Goal: Navigation & Orientation: Find specific page/section

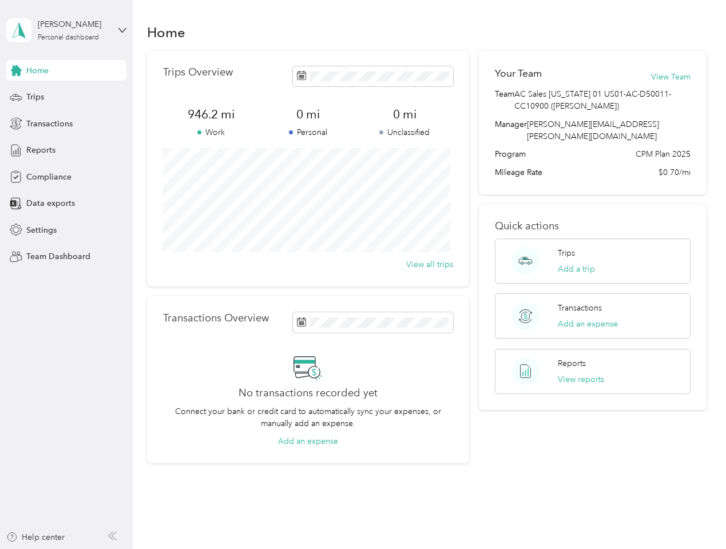
click at [363, 275] on div "Trips Overview 946.2 mi Work 0 mi Personal 0 mi Unclassified View all trips" at bounding box center [308, 168] width 322 height 236
click at [66, 30] on div "[PERSON_NAME]" at bounding box center [74, 24] width 72 height 12
click at [66, 70] on div "You’re signed in as [PERSON_NAME][EMAIL_ADDRESS][PERSON_NAME][DOMAIN_NAME] Team…" at bounding box center [191, 100] width 370 height 117
click at [16, 70] on div "You’re signed in as [PERSON_NAME][EMAIL_ADDRESS][PERSON_NAME][DOMAIN_NAME] Team…" at bounding box center [191, 100] width 370 height 117
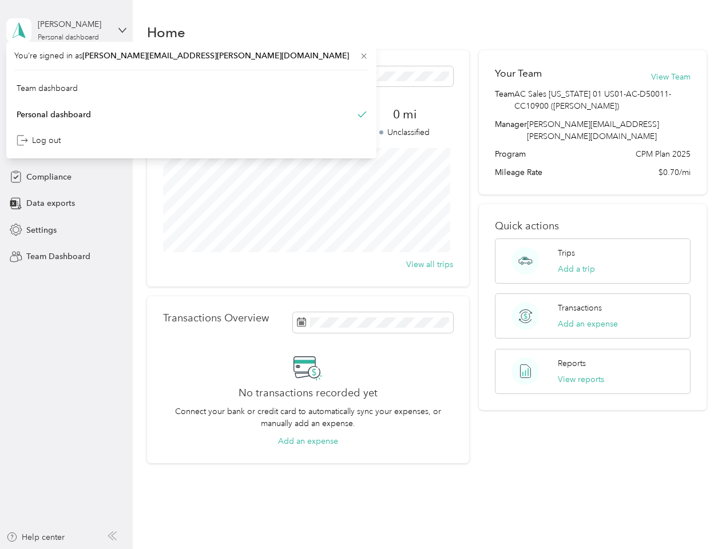
click at [66, 97] on div "Trips" at bounding box center [66, 97] width 120 height 21
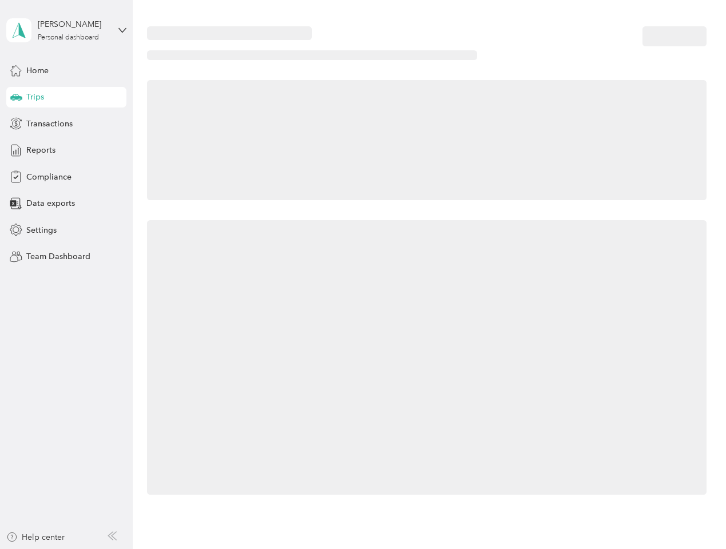
click at [16, 97] on icon at bounding box center [16, 97] width 12 height 6
click at [66, 124] on span "Transactions" at bounding box center [49, 124] width 46 height 12
click at [16, 124] on icon at bounding box center [16, 123] width 13 height 13
click at [66, 151] on div "Reports" at bounding box center [66, 150] width 120 height 21
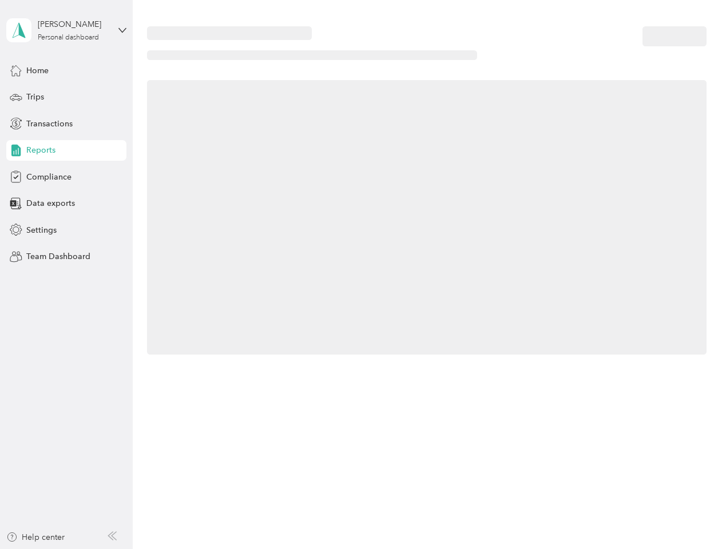
click at [16, 151] on icon at bounding box center [16, 150] width 13 height 13
